Goal: Find specific page/section: Find specific page/section

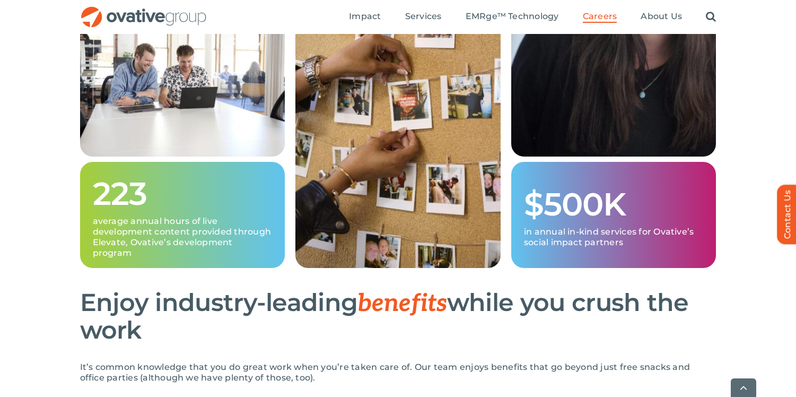
scroll to position [520, 0]
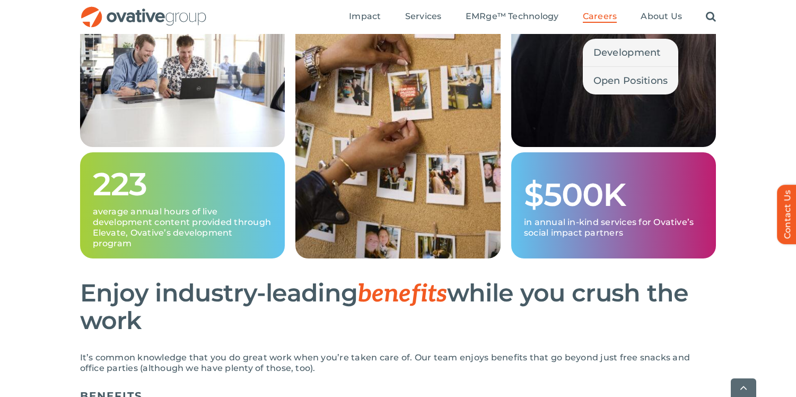
click at [609, 16] on span "Careers" at bounding box center [600, 16] width 34 height 11
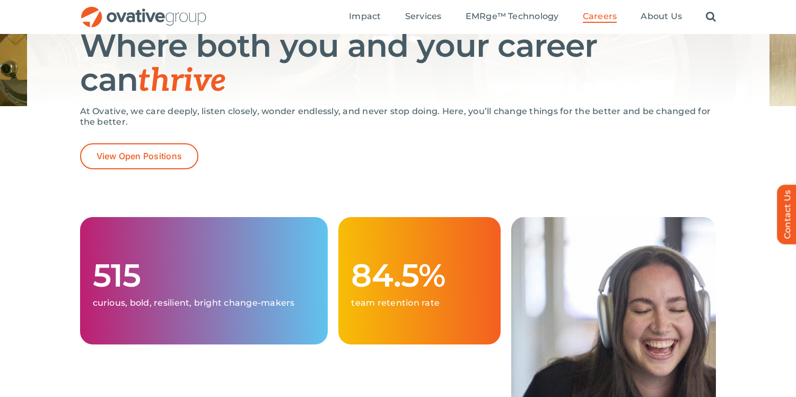
scroll to position [181, 0]
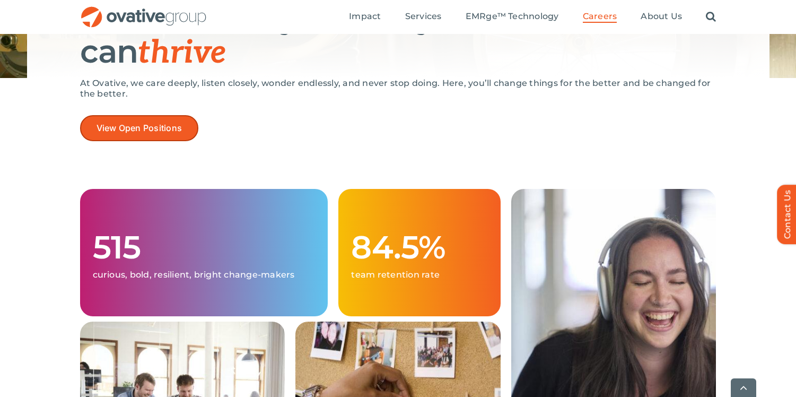
click at [169, 128] on span "View Open Positions" at bounding box center [140, 128] width 86 height 10
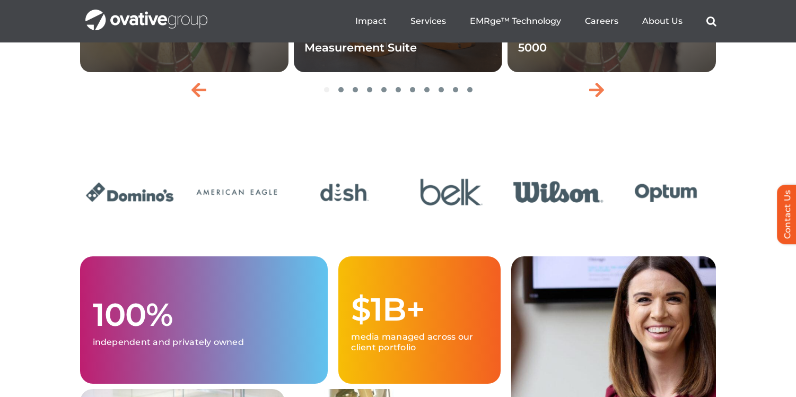
scroll to position [2485, 0]
